Goal: Entertainment & Leisure: Consume media (video, audio)

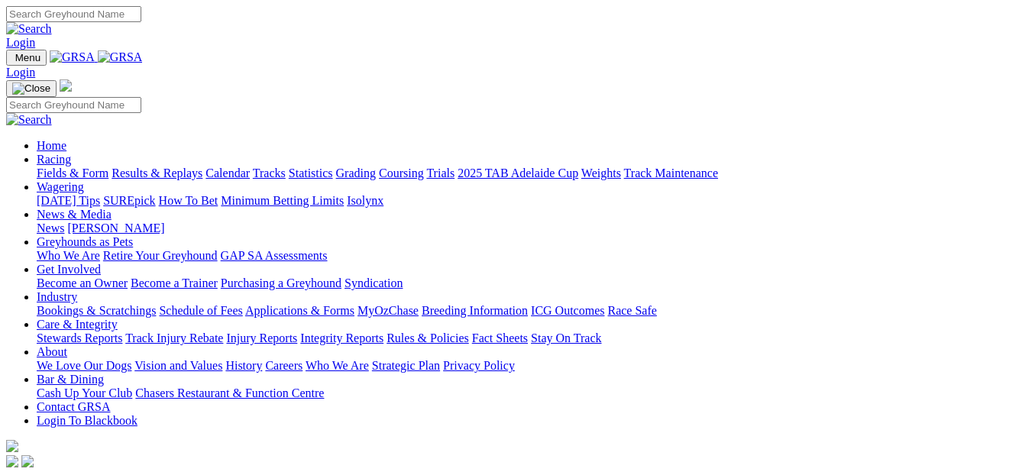
scroll to position [1452, 0]
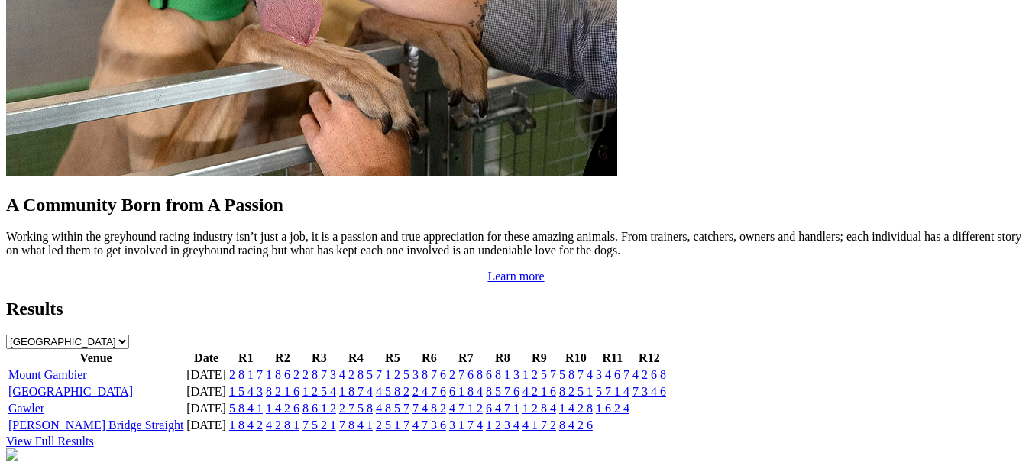
drag, startPoint x: 0, startPoint y: 0, endPoint x: 89, endPoint y: 86, distance: 123.8
click at [87, 368] on link "Mount Gambier" at bounding box center [47, 374] width 79 height 13
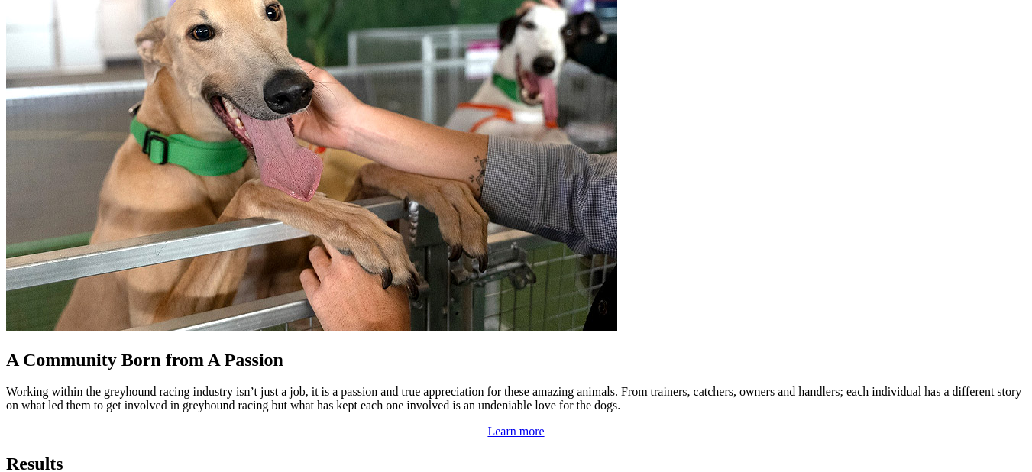
scroll to position [1299, 0]
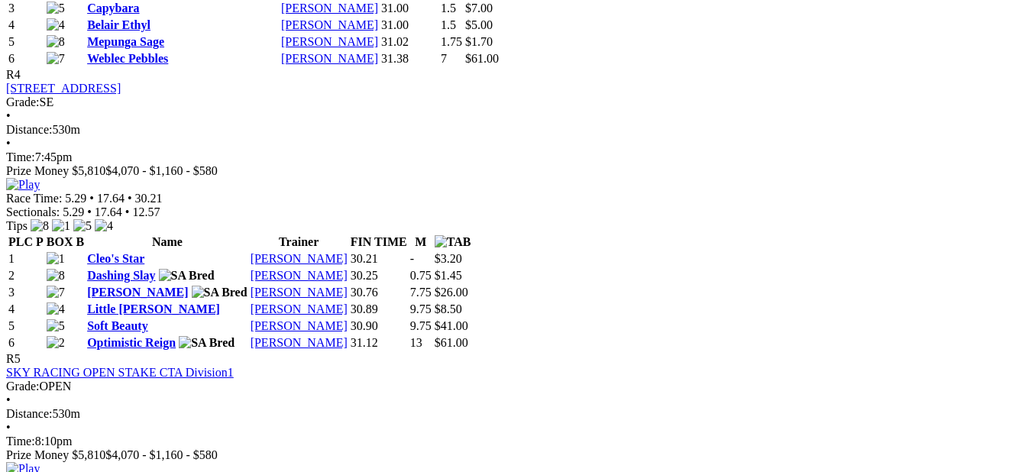
scroll to position [1605, 0]
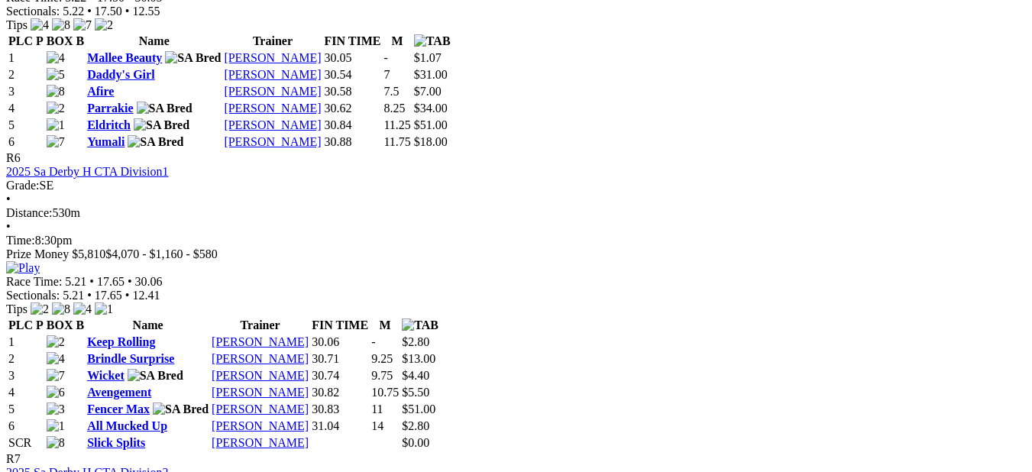
scroll to position [1987, 0]
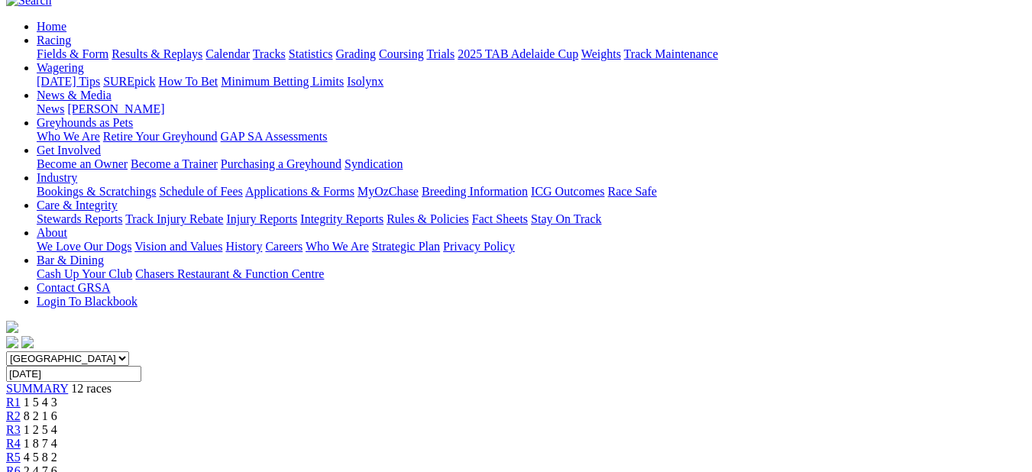
scroll to position [153, 0]
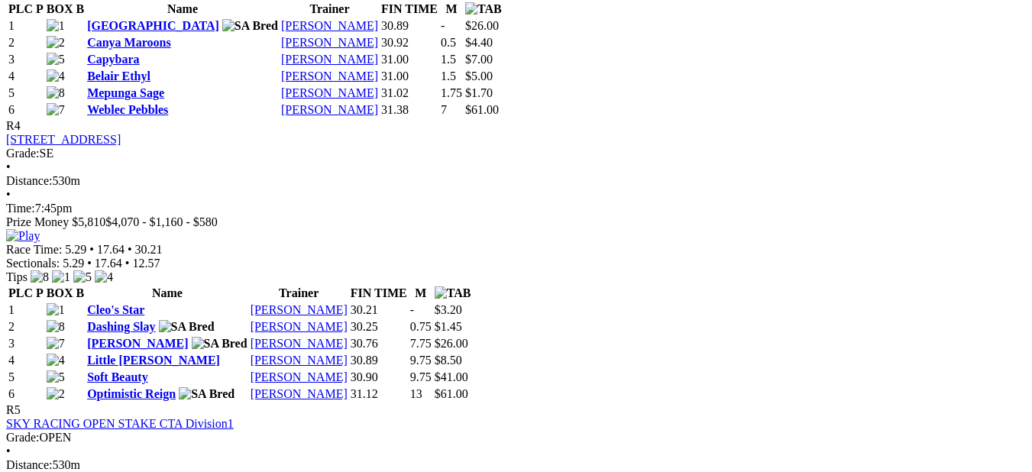
scroll to position [1528, 0]
